Goal: Register for event/course

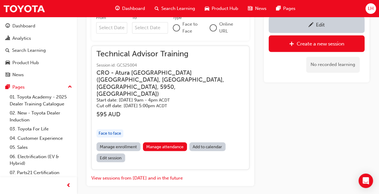
scroll to position [498, 0]
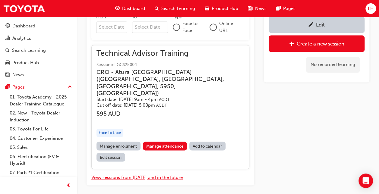
click at [144, 174] on button "View sessions from [DATE] and in the future" at bounding box center [136, 177] width 91 height 7
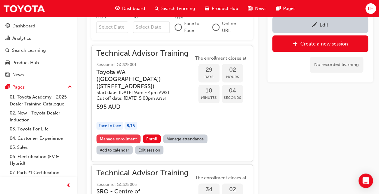
click at [128, 140] on link "Manage enrollment" at bounding box center [118, 138] width 44 height 9
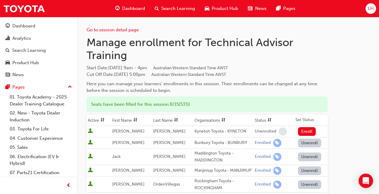
click at [123, 26] on div "Go to session detail page" at bounding box center [206, 25] width 241 height 17
click at [122, 30] on link "Go to session detail page" at bounding box center [112, 29] width 52 height 5
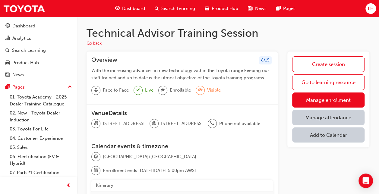
click at [187, 7] on span "Search Learning" at bounding box center [178, 8] width 34 height 7
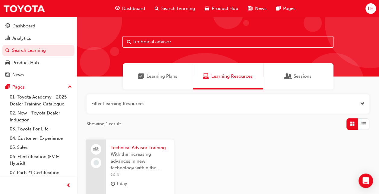
click at [176, 43] on input "technical advisor" at bounding box center [227, 41] width 211 height 11
drag, startPoint x: 176, startPoint y: 43, endPoint x: 89, endPoint y: 35, distance: 86.9
click at [89, 35] on div "technical advisor" at bounding box center [228, 47] width 302 height 60
type input "el1"
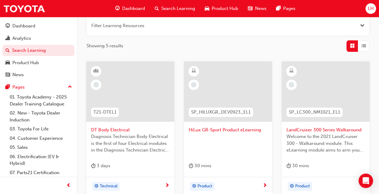
scroll to position [78, 0]
click at [138, 108] on div at bounding box center [130, 91] width 88 height 60
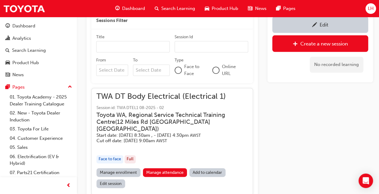
scroll to position [300, 0]
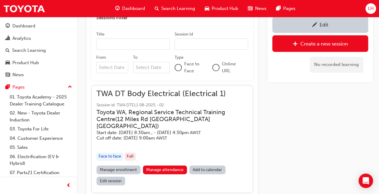
click at [113, 166] on link "Manage enrollment" at bounding box center [118, 169] width 44 height 9
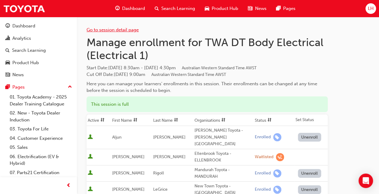
click at [100, 28] on link "Go to session detail page" at bounding box center [112, 29] width 52 height 5
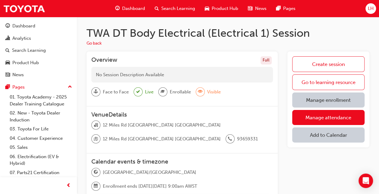
click at [163, 6] on span "Search Learning" at bounding box center [178, 8] width 34 height 7
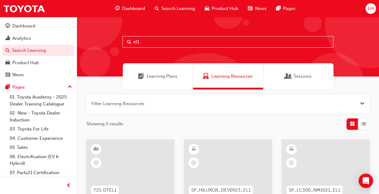
click at [143, 44] on input "el1" at bounding box center [227, 41] width 211 height 11
drag, startPoint x: 147, startPoint y: 42, endPoint x: 109, endPoint y: 38, distance: 38.7
click at [109, 38] on div "el1" at bounding box center [228, 47] width 302 height 60
type input "technical advisor"
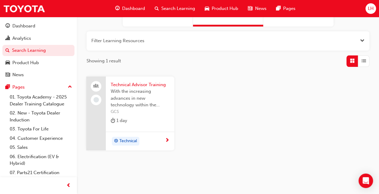
scroll to position [64, 0]
click at [149, 83] on span "Technical Advisor Training" at bounding box center [140, 83] width 59 height 7
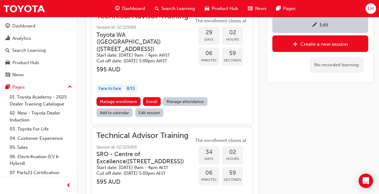
scroll to position [522, 0]
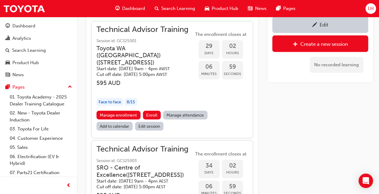
click at [145, 45] on h3 "Toyota WA ([GEOGRAPHIC_DATA]) ( [GEOGRAPHIC_DATA] )" at bounding box center [139, 55] width 87 height 21
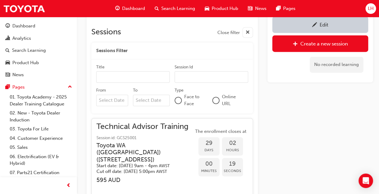
scroll to position [425, 0]
